Goal: Find specific page/section: Find specific page/section

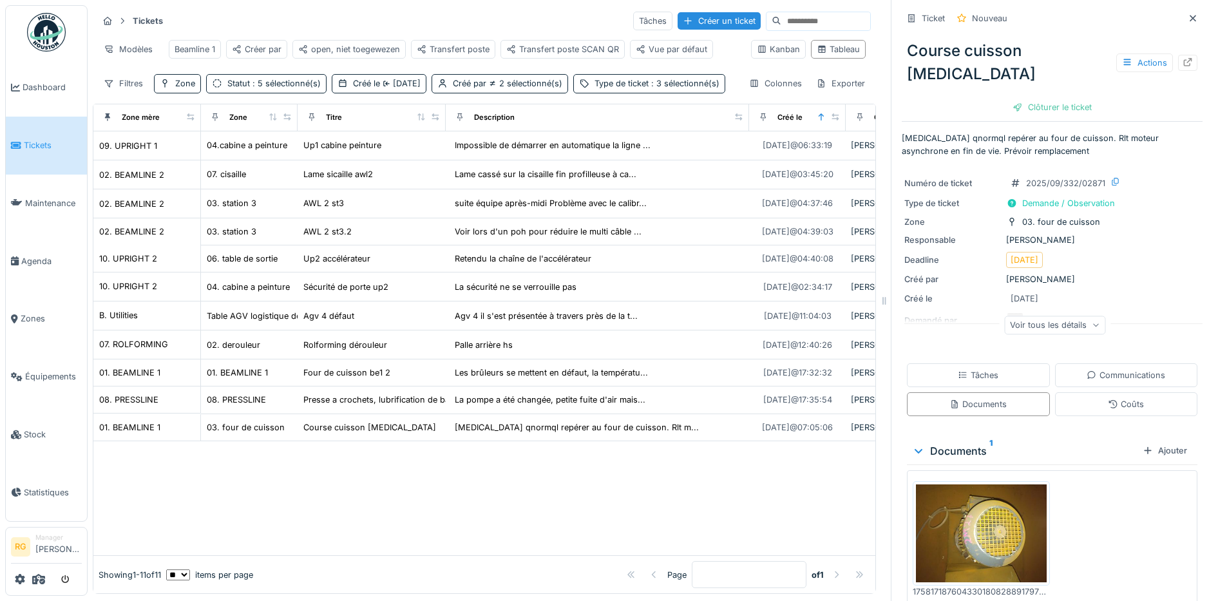
scroll to position [12, 0]
click at [21, 313] on span "Zones" at bounding box center [51, 318] width 61 height 12
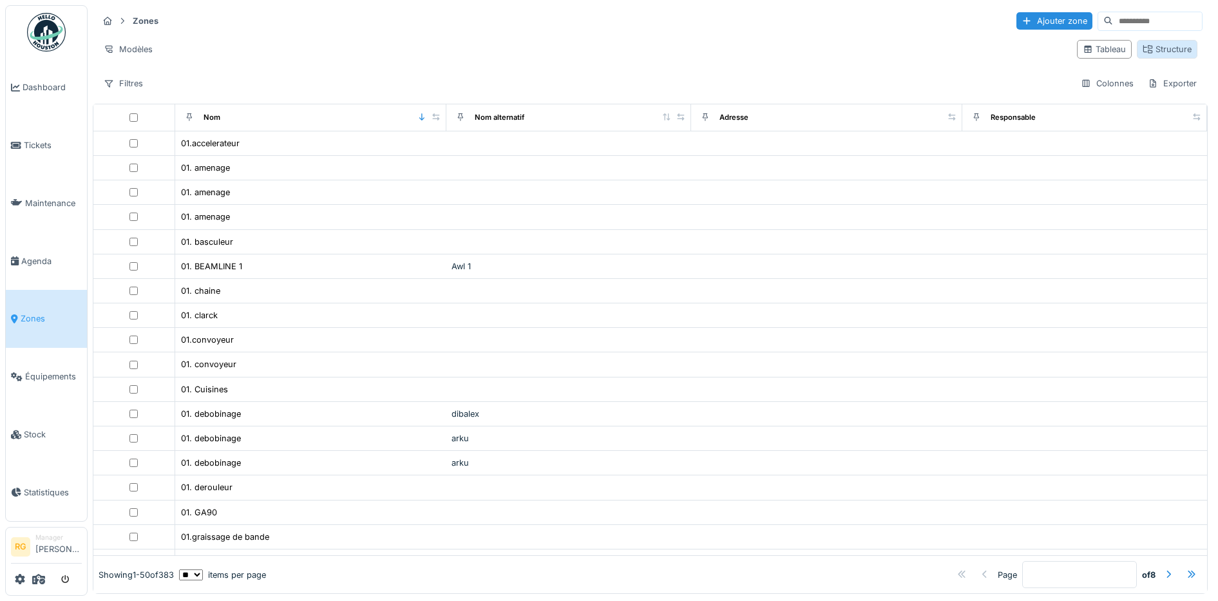
click at [1153, 51] on div "Structure" at bounding box center [1166, 49] width 49 height 12
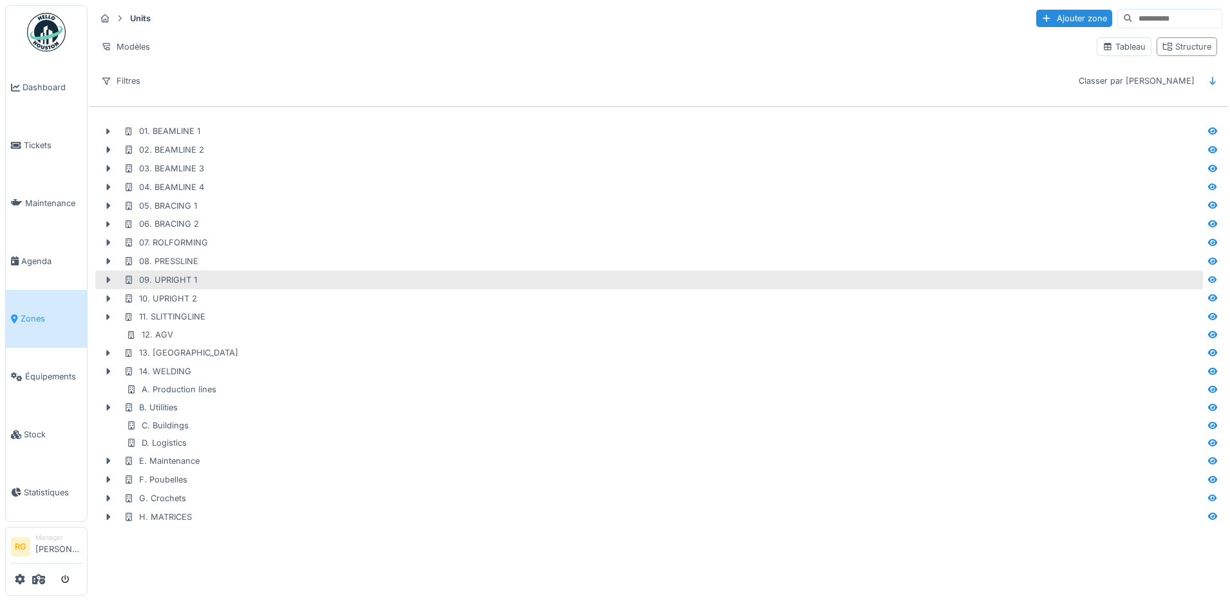
click at [104, 278] on icon at bounding box center [108, 280] width 10 height 8
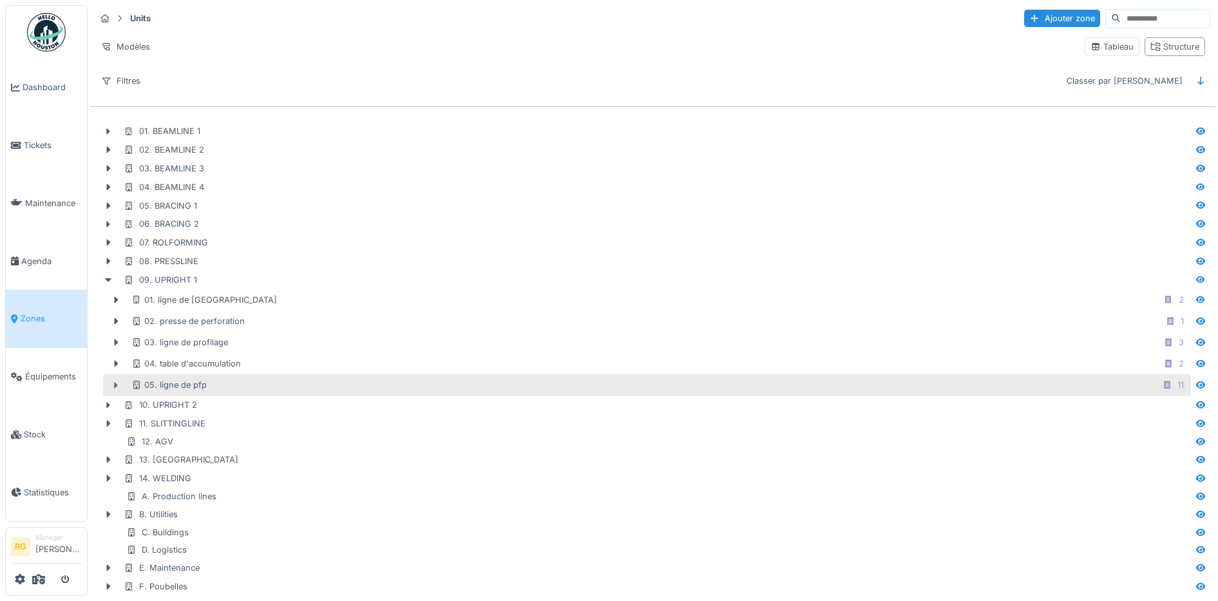
click at [113, 389] on icon at bounding box center [116, 385] width 10 height 8
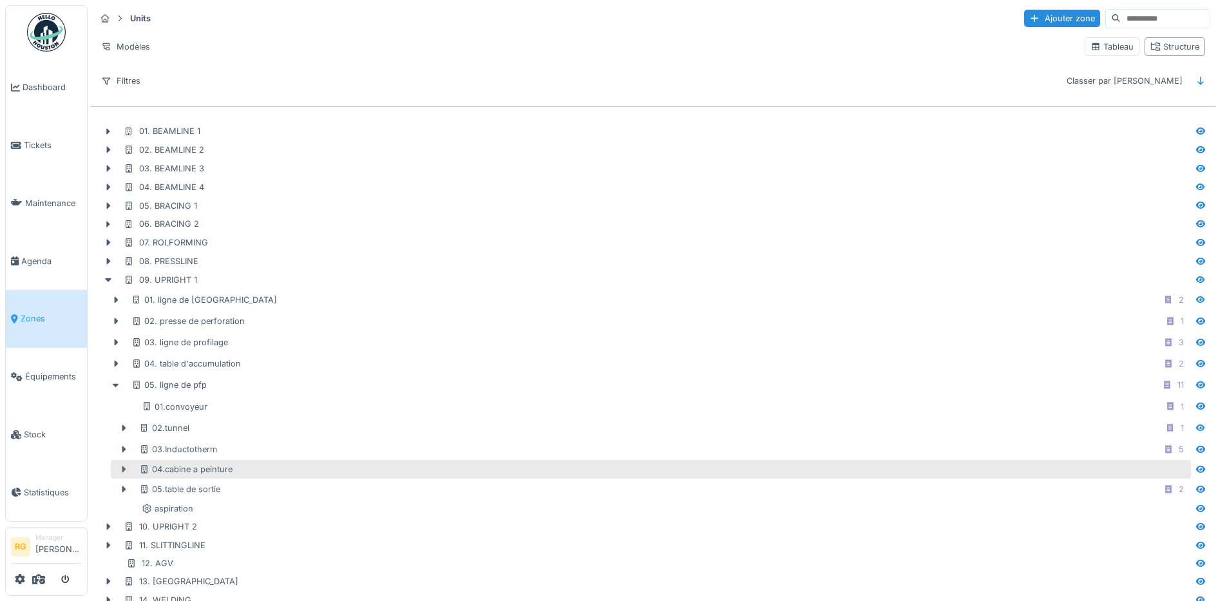
click at [122, 473] on icon at bounding box center [123, 469] width 10 height 8
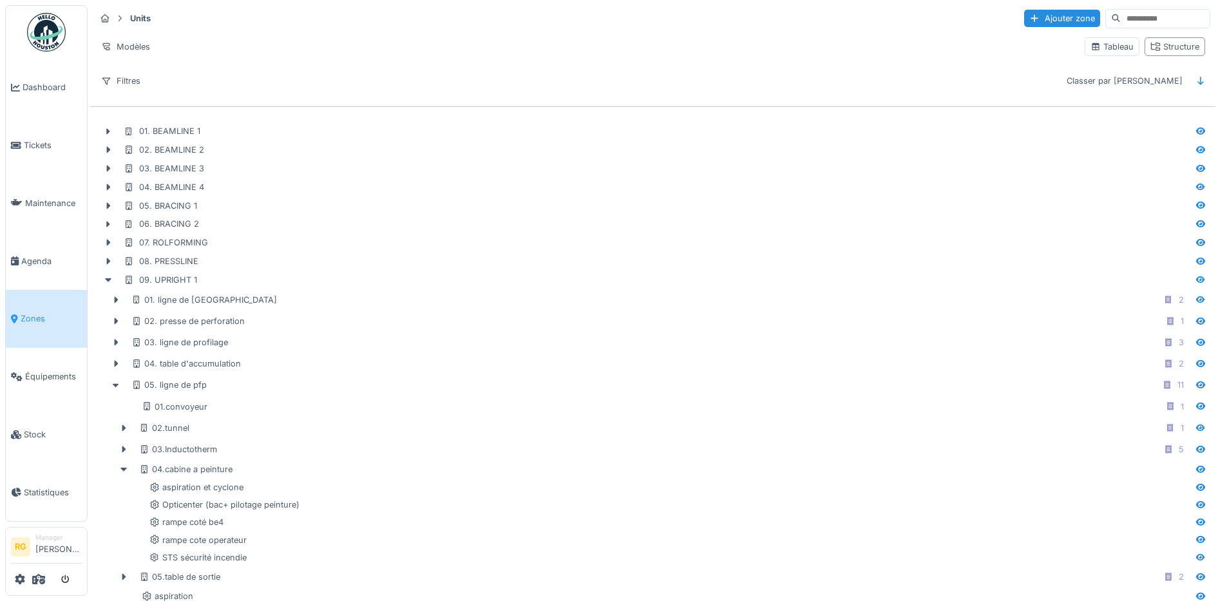
scroll to position [80, 0]
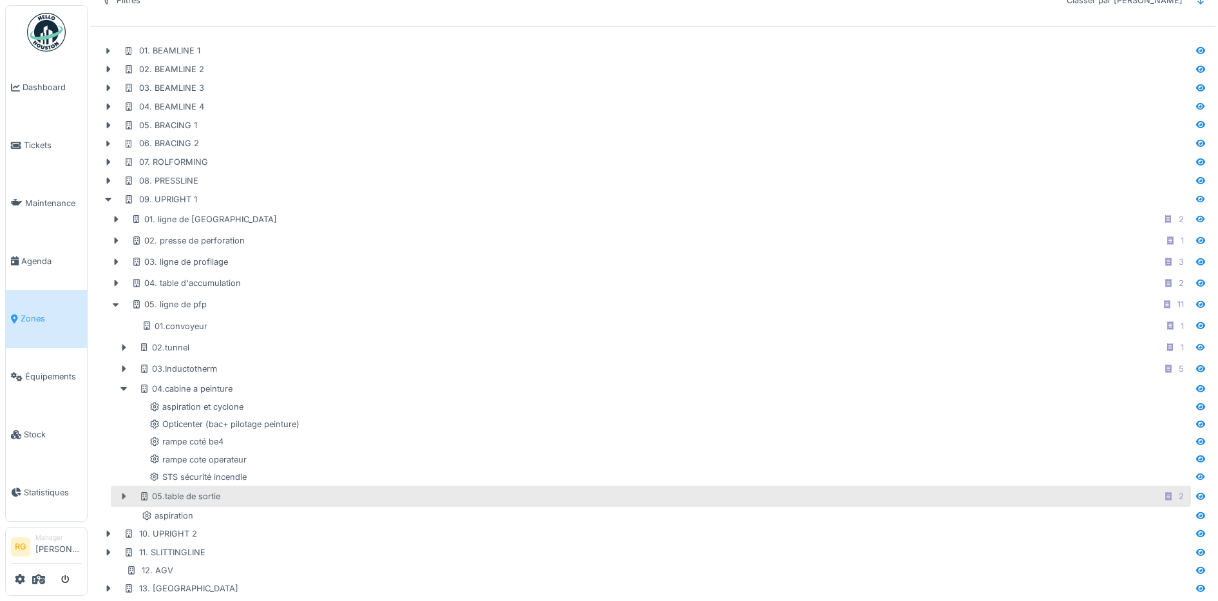
click at [124, 500] on icon at bounding box center [123, 496] width 10 height 8
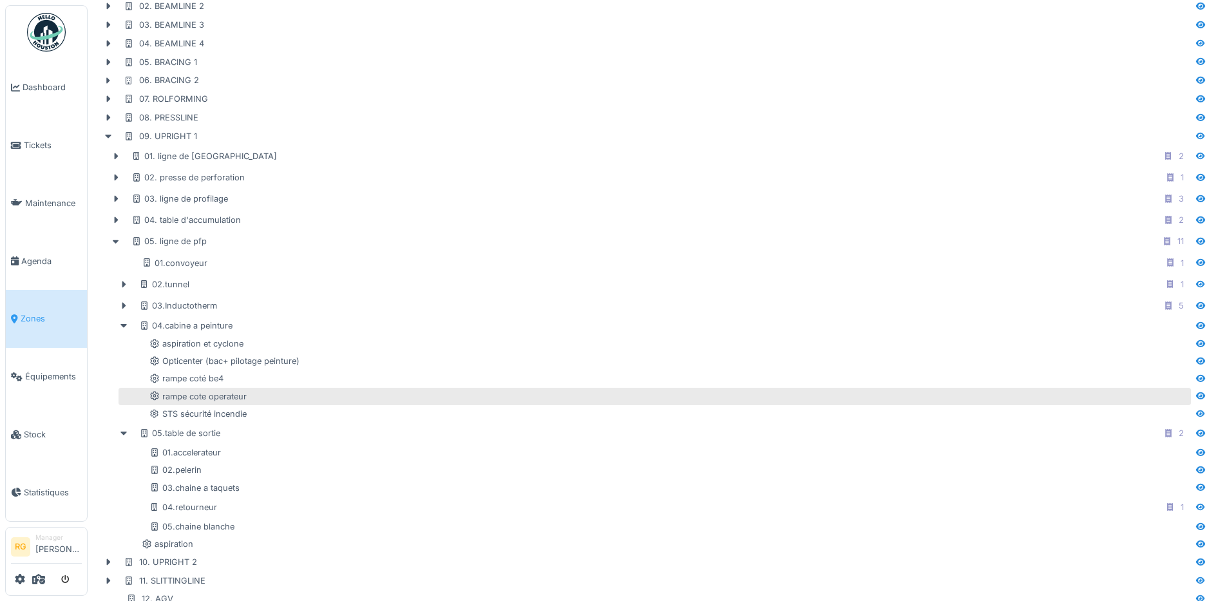
scroll to position [161, 0]
